Goal: Task Accomplishment & Management: Complete application form

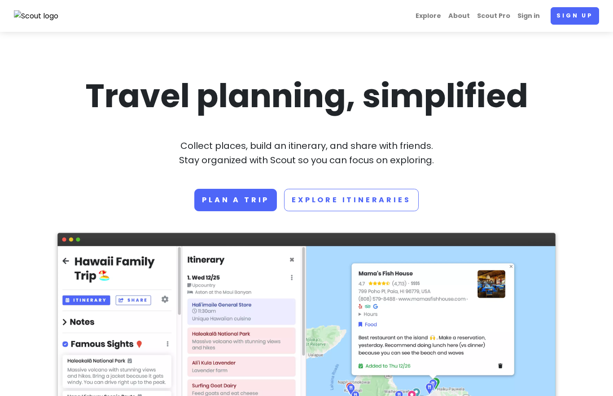
click at [378, 199] on link "Explore Itineraries" at bounding box center [351, 200] width 134 height 22
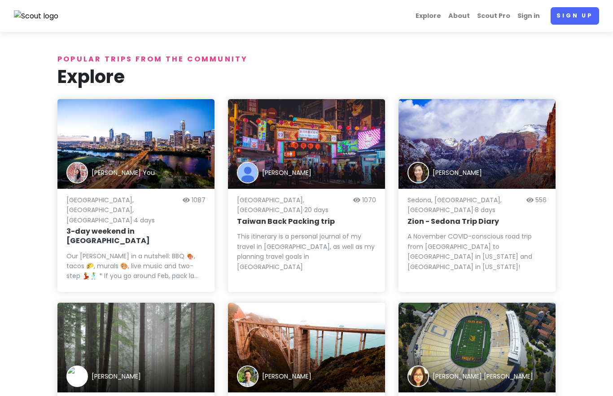
click at [438, 18] on link "Explore" at bounding box center [428, 15] width 33 height 17
click at [440, 17] on link "Explore" at bounding box center [428, 15] width 33 height 17
click at [427, 22] on link "Explore" at bounding box center [428, 15] width 33 height 17
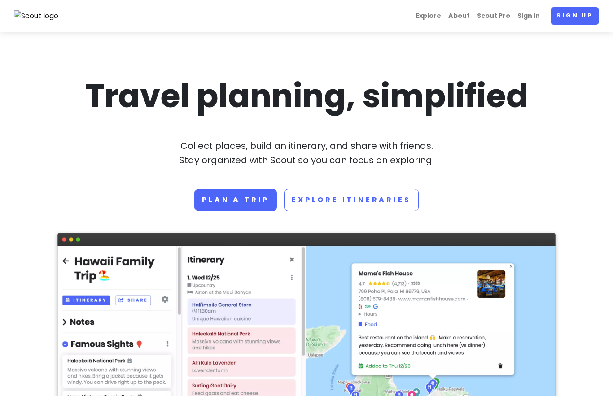
click at [470, 16] on link "About" at bounding box center [458, 15] width 29 height 17
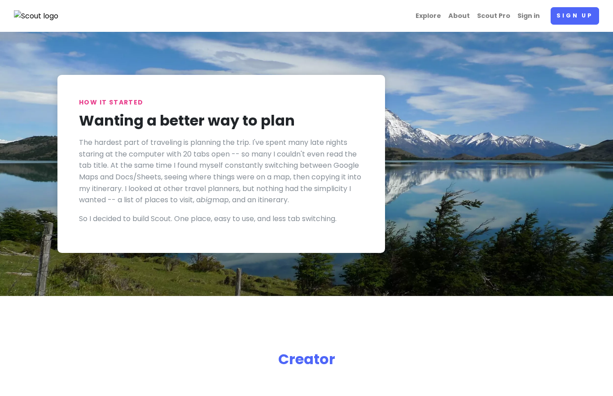
click at [500, 16] on link "Scout Pro" at bounding box center [493, 15] width 40 height 17
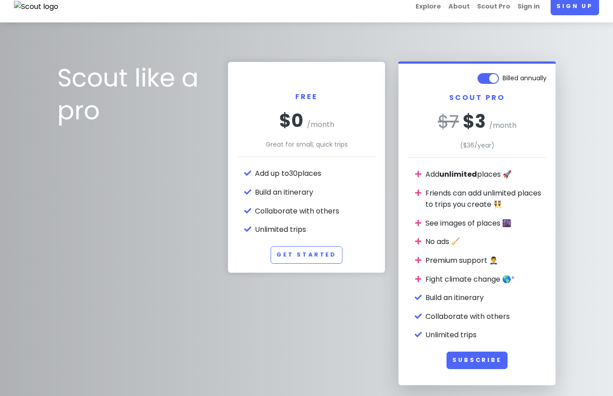
scroll to position [1, 0]
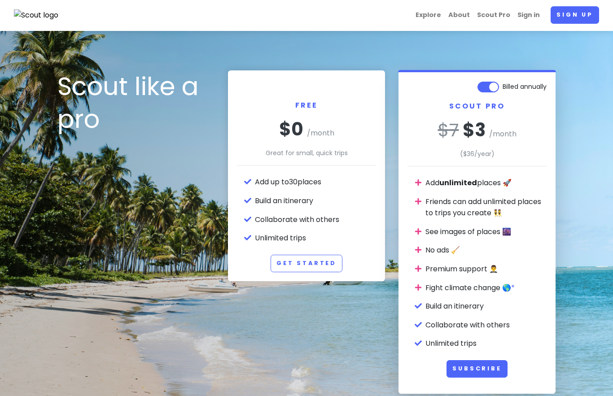
click at [311, 263] on link "Get Started" at bounding box center [306, 263] width 72 height 17
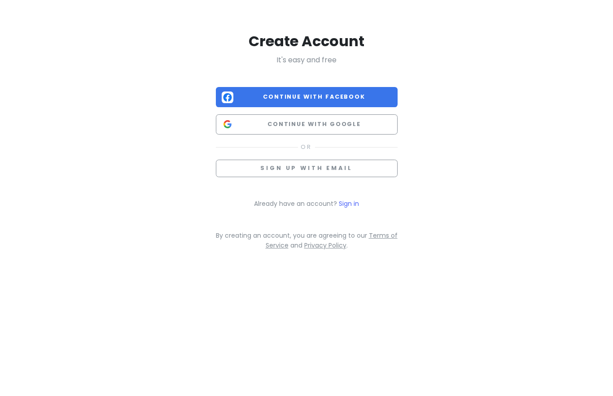
click at [338, 165] on span "Sign up with email" at bounding box center [306, 169] width 92 height 8
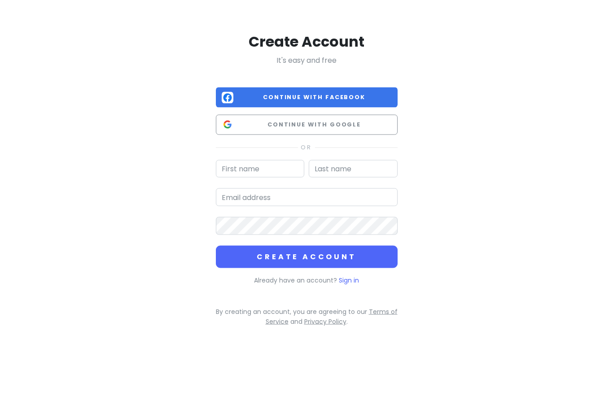
type input "a"
type input "[PERSON_NAME]"
click at [285, 199] on input "email" at bounding box center [307, 197] width 182 height 18
click at [316, 248] on button "Create Account" at bounding box center [307, 257] width 182 height 22
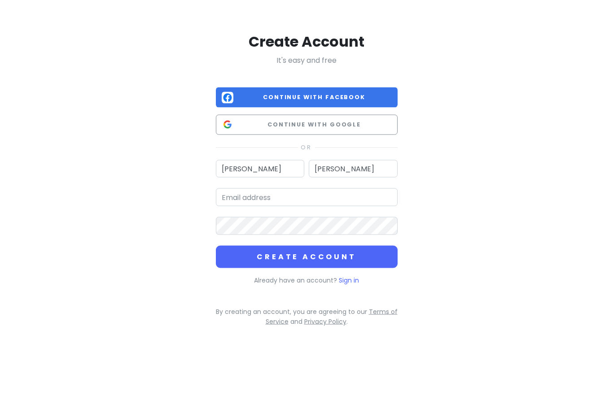
click at [307, 255] on button "Create Account" at bounding box center [307, 257] width 182 height 22
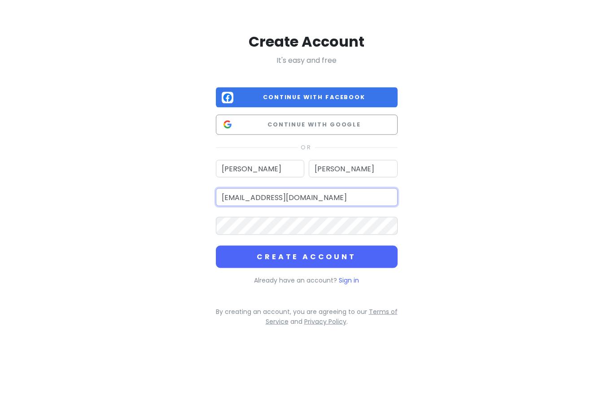
type input "[EMAIL_ADDRESS][DOMAIN_NAME]"
click at [310, 255] on button "Create Account" at bounding box center [307, 257] width 182 height 22
click at [306, 255] on button "Create Account" at bounding box center [307, 257] width 182 height 22
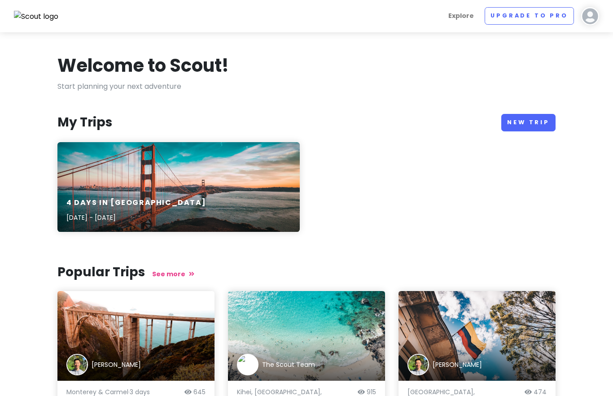
click at [529, 117] on link "New Trip" at bounding box center [528, 122] width 54 height 17
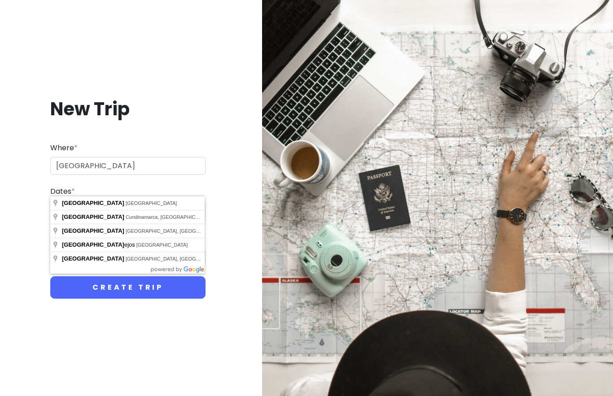
type input "[GEOGRAPHIC_DATA], [GEOGRAPHIC_DATA]"
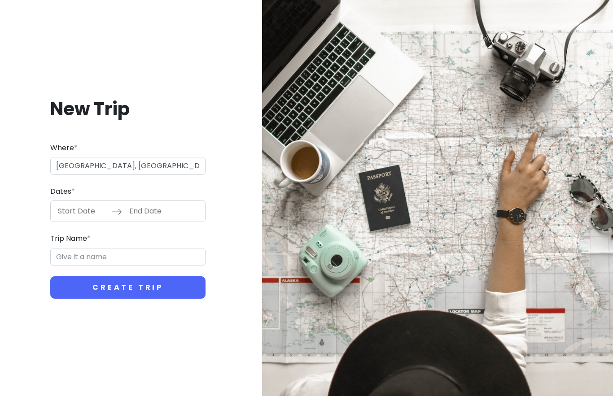
type input "Madrid Trip"
